Goal: Task Accomplishment & Management: Manage account settings

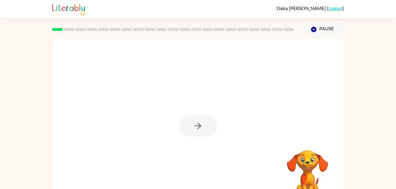
click at [122, 7] on div "[PERSON_NAME] ( Logout )" at bounding box center [198, 9] width 292 height 18
click at [119, 14] on div "[PERSON_NAME] ( Logout )" at bounding box center [198, 9] width 292 height 18
click at [200, 129] on icon "button" at bounding box center [198, 126] width 10 height 10
click at [188, 183] on div at bounding box center [198, 177] width 280 height 48
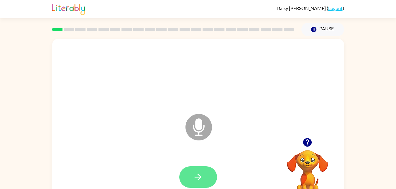
click at [206, 171] on button "button" at bounding box center [198, 178] width 38 height 22
click at [205, 184] on button "button" at bounding box center [198, 178] width 38 height 22
click at [201, 178] on icon "button" at bounding box center [198, 177] width 10 height 10
click at [201, 181] on icon "button" at bounding box center [198, 177] width 10 height 10
click at [206, 180] on button "button" at bounding box center [198, 178] width 38 height 22
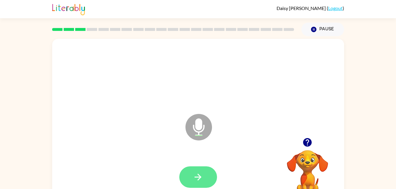
click at [201, 182] on icon "button" at bounding box center [198, 177] width 10 height 10
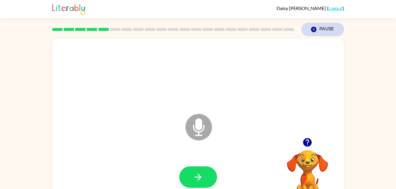
click at [324, 26] on button "Pause Pause" at bounding box center [322, 30] width 43 height 14
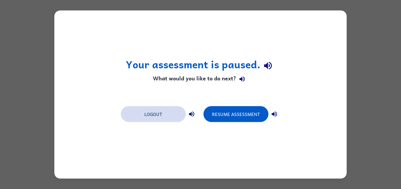
click at [151, 106] on button "Logout" at bounding box center [153, 114] width 65 height 16
